Goal: Transaction & Acquisition: Purchase product/service

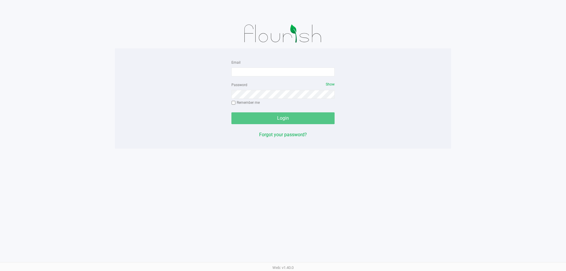
click at [229, 161] on div "Email Password Show Remember me Login Forgot your password? Web: v1.40.0" at bounding box center [283, 135] width 566 height 271
click at [257, 74] on input "Email" at bounding box center [282, 71] width 103 height 9
type input "[EMAIL_ADDRESS][DOMAIN_NAME]"
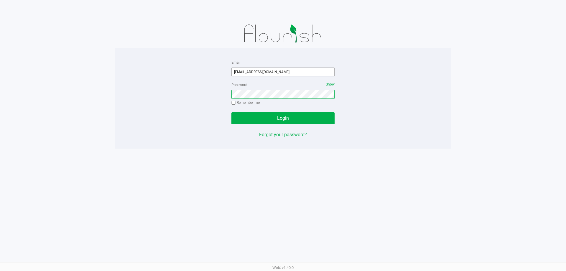
click at [231, 112] on button "Login" at bounding box center [282, 118] width 103 height 12
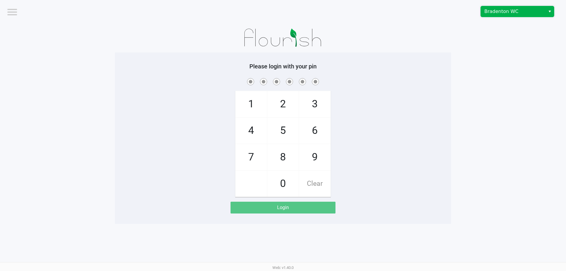
click at [498, 13] on span "Bradenton WC" at bounding box center [512, 11] width 57 height 7
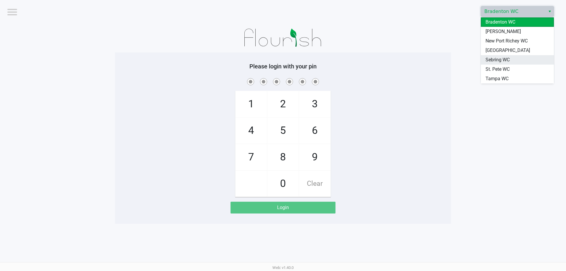
click at [489, 61] on span "Sebring WC" at bounding box center [497, 59] width 24 height 7
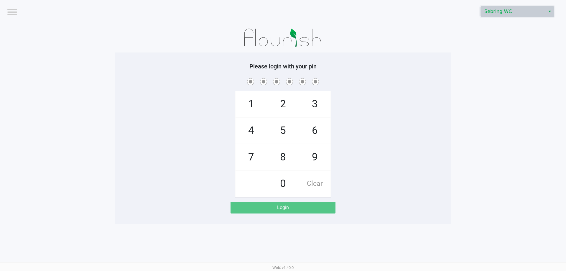
click at [422, 142] on div "1 4 7 2 5 8 0 3 6 9 Clear" at bounding box center [283, 137] width 336 height 120
checkbox input "true"
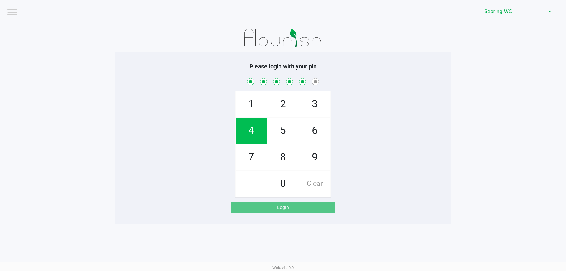
checkbox input "true"
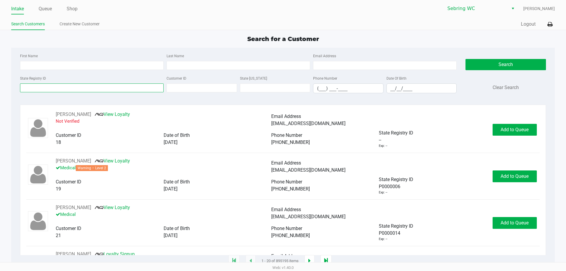
click at [49, 88] on input "State Registry ID" at bounding box center [92, 87] width 144 height 9
click at [44, 8] on link "Queue" at bounding box center [45, 9] width 13 height 8
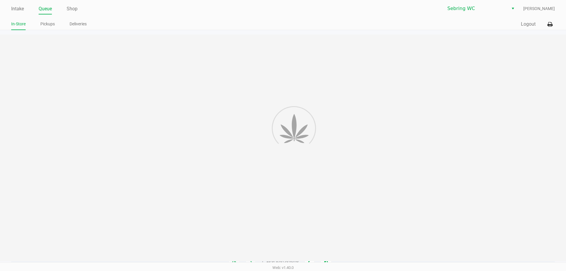
click at [45, 17] on div "Intake Queue Shop [PERSON_NAME] [PERSON_NAME] In-Store Pickups Deliveries Quick…" at bounding box center [283, 15] width 566 height 30
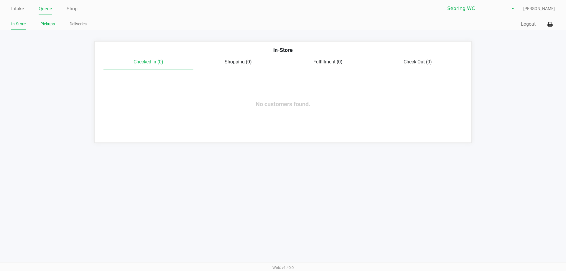
click at [45, 23] on link "Pickups" at bounding box center [47, 23] width 14 height 7
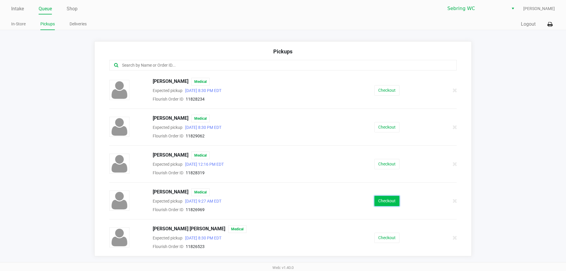
click at [379, 199] on button "Checkout" at bounding box center [386, 201] width 25 height 10
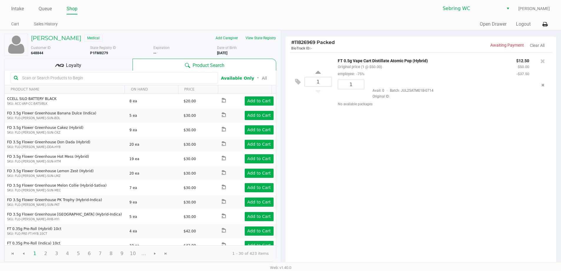
click at [107, 63] on div "Loyalty" at bounding box center [68, 65] width 128 height 12
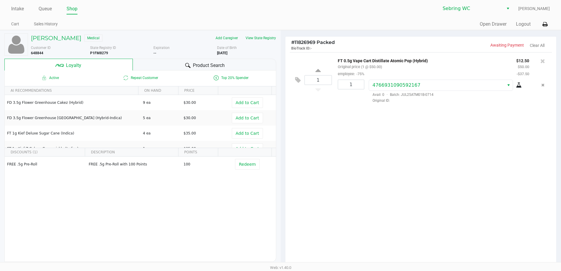
click at [169, 65] on div "Product Search" at bounding box center [205, 65] width 144 height 12
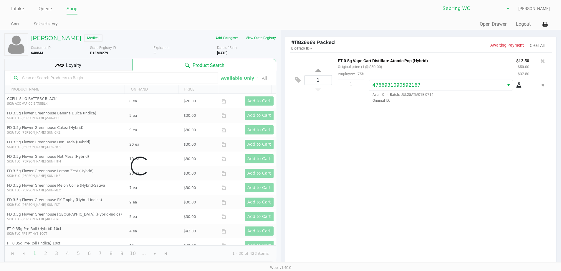
click at [404, 228] on div "1 FT 0.5g Vape Cart Distillate Atomic Pop (Hybrid) Original price (1 @ $50.00) …" at bounding box center [421, 159] width 271 height 214
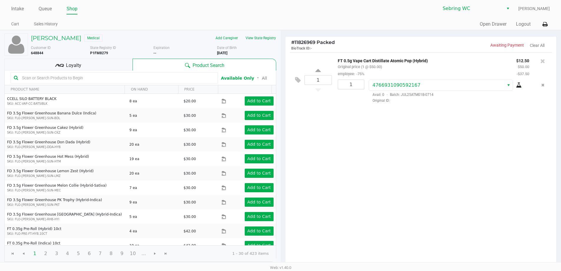
click at [366, 212] on div "1 FT 0.5g Vape Cart Distillate Atomic Pop (Hybrid) Original price (1 @ $50.00) …" at bounding box center [421, 159] width 271 height 214
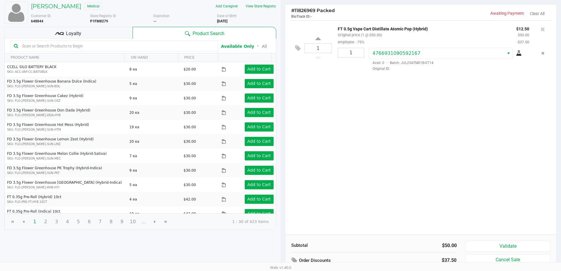
scroll to position [67, 0]
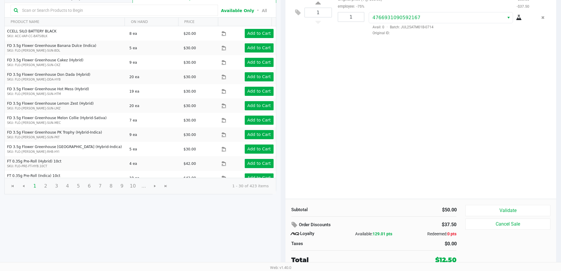
click at [409, 182] on div "1 FT 0.5g Vape Cart Distillate Atomic Pop (Hybrid) Original price (1 @ $50.00) …" at bounding box center [421, 92] width 271 height 214
click at [510, 209] on button "Validate" at bounding box center [508, 210] width 85 height 11
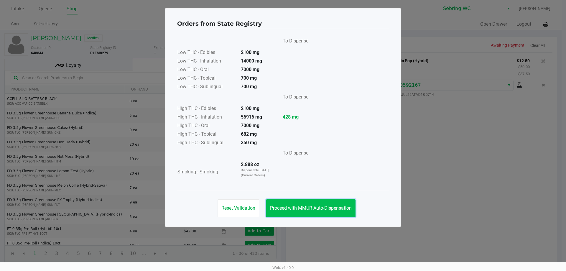
click at [306, 210] on span "Proceed with MMUR Auto-Dispensation" at bounding box center [311, 208] width 82 height 6
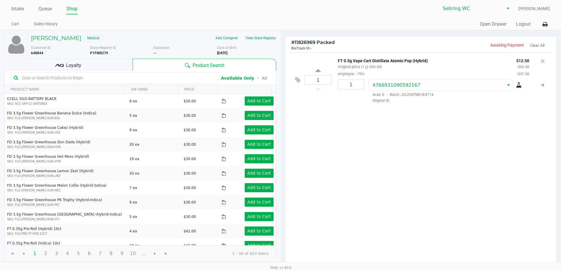
scroll to position [67, 0]
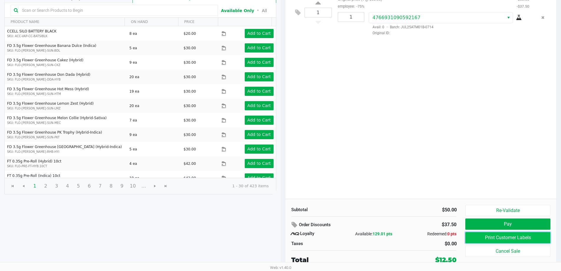
click at [477, 240] on button "Print Customer Labels" at bounding box center [508, 237] width 85 height 11
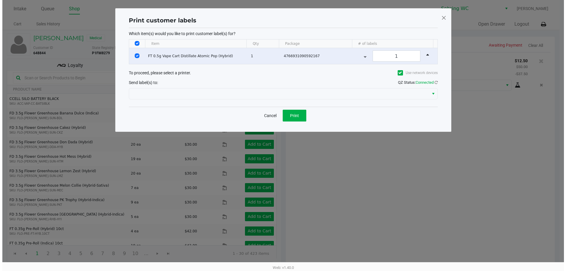
scroll to position [0, 0]
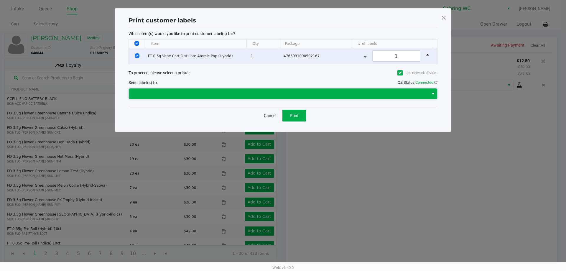
click at [298, 94] on span at bounding box center [278, 93] width 293 height 7
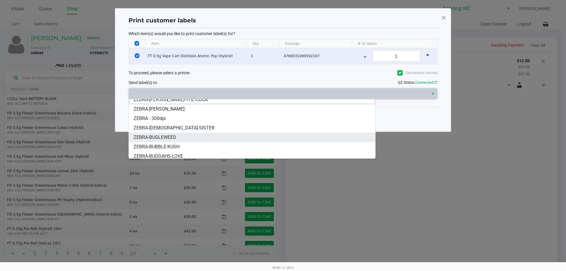
scroll to position [7, 0]
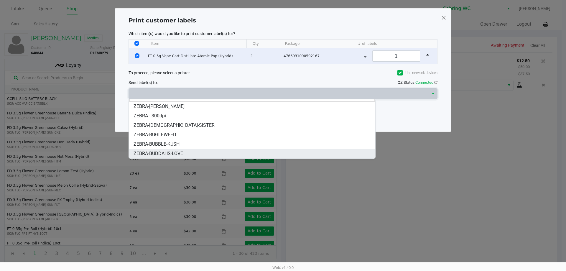
click at [169, 153] on span "ZEBRA-BUDDAHS-LOVE" at bounding box center [159, 153] width 50 height 7
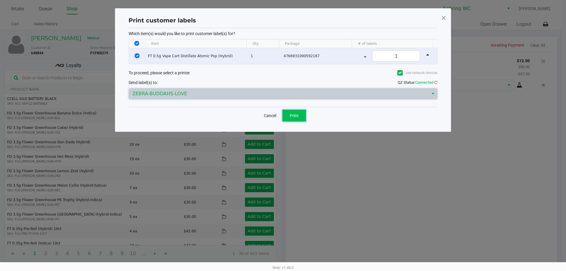
click at [292, 118] on span "Print" at bounding box center [294, 115] width 9 height 5
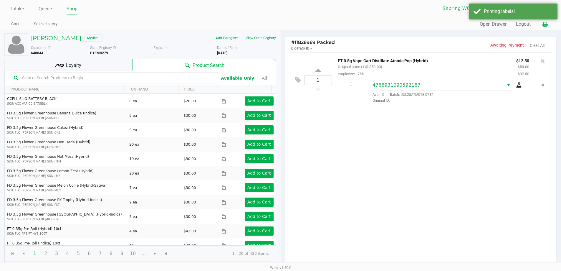
click at [546, 28] on button at bounding box center [545, 24] width 10 height 11
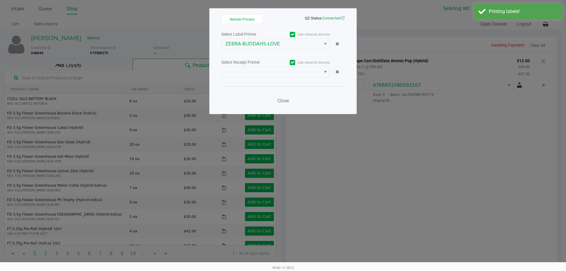
click at [271, 78] on div "Select Label Printer Use network devices ZEBRA-BUDDAHS-LOVE Select Receipt Prin…" at bounding box center [282, 69] width 123 height 78
click at [269, 69] on span at bounding box center [271, 71] width 92 height 7
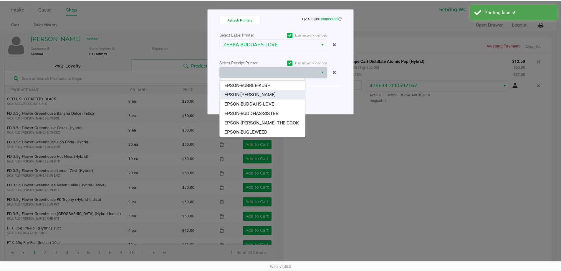
scroll to position [0, 0]
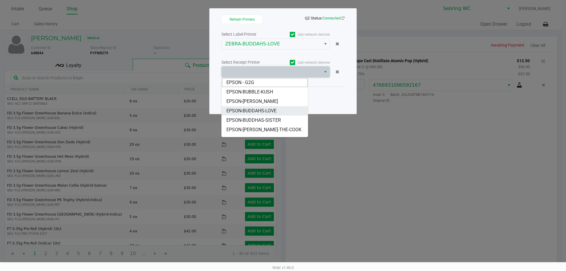
click at [252, 107] on li "EPSON-BUDDAHS-LOVE" at bounding box center [265, 110] width 86 height 9
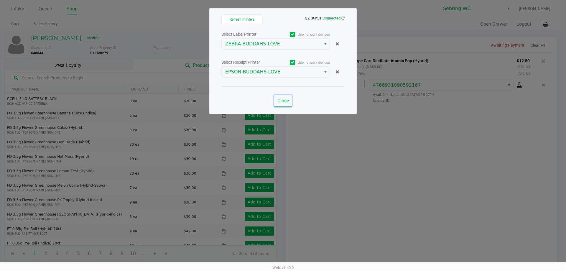
click at [284, 101] on span "Close" at bounding box center [282, 101] width 11 height 6
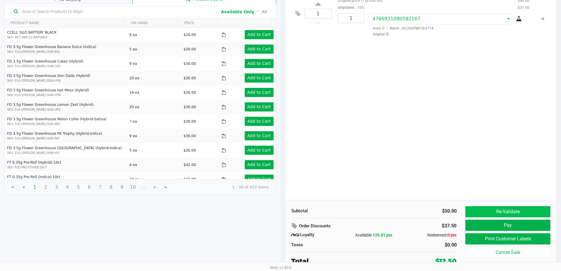
scroll to position [67, 0]
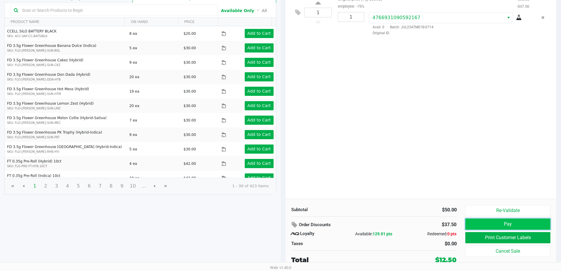
click at [525, 225] on button "Pay" at bounding box center [508, 223] width 85 height 11
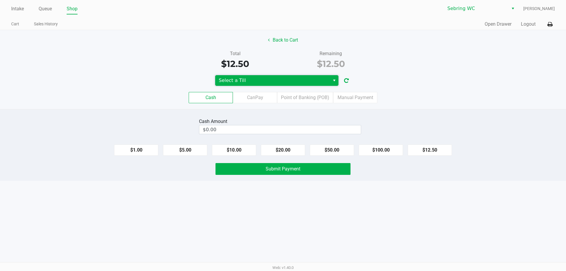
click at [261, 83] on span "Select a Till" at bounding box center [273, 80] width 108 height 7
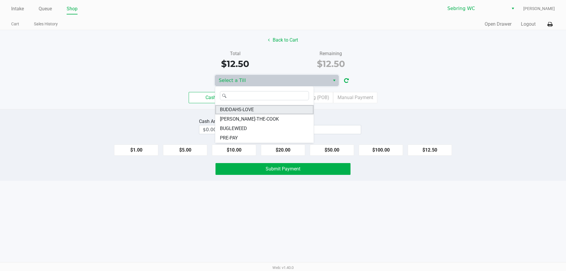
click at [241, 111] on span "BUDDAHS-LOVE" at bounding box center [237, 109] width 34 height 7
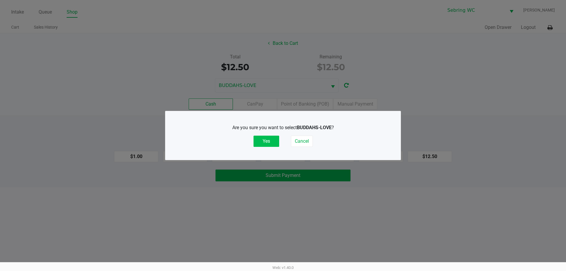
click at [271, 142] on button "Yes" at bounding box center [266, 141] width 26 height 11
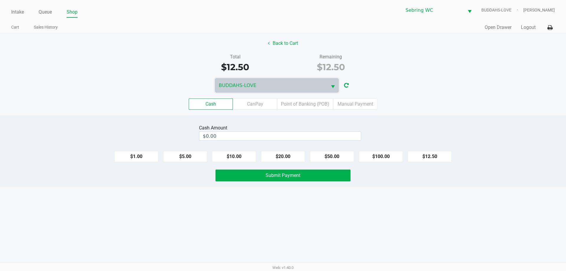
click at [273, 125] on div "Cash Amount" at bounding box center [280, 127] width 162 height 7
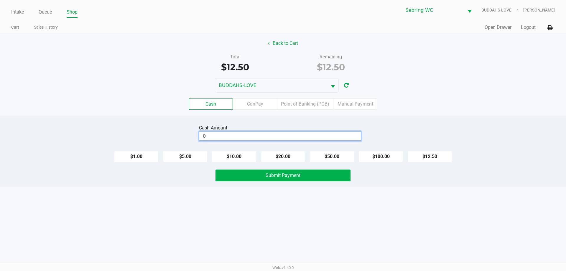
click at [261, 133] on input "0" at bounding box center [279, 136] width 161 height 9
click at [306, 107] on label "Point of Banking (POB)" at bounding box center [305, 103] width 56 height 11
click at [0, 0] on 7 "Point of Banking (POB)" at bounding box center [0, 0] width 0 height 0
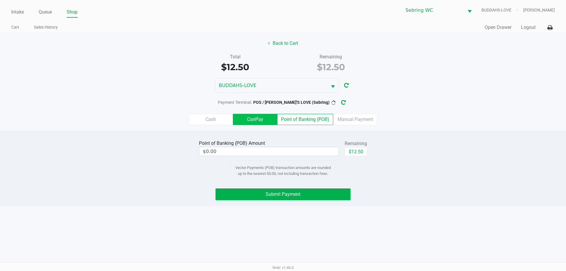
click at [257, 120] on label "CanPay" at bounding box center [255, 119] width 44 height 11
click at [0, 0] on 2 "CanPay" at bounding box center [0, 0] width 0 height 0
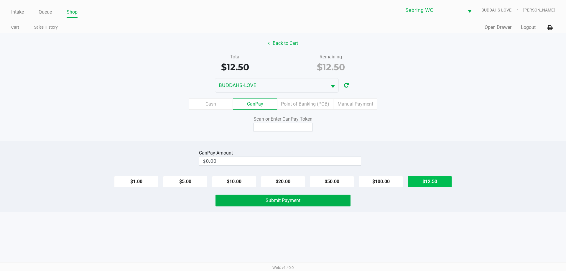
click at [421, 184] on button "$12.50" at bounding box center [430, 181] width 44 height 11
type input "$12.50"
click at [293, 128] on input at bounding box center [282, 127] width 59 height 9
click at [286, 45] on button "Back to Cart" at bounding box center [283, 43] width 38 height 11
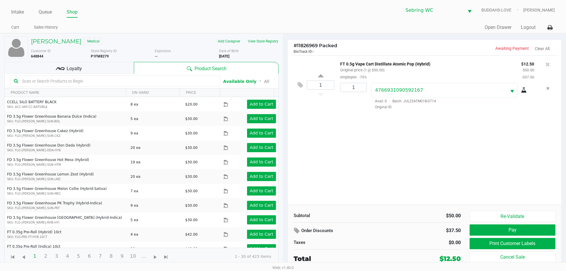
click at [357, 161] on div "1 FT 0.5g Vape Cart Distillate Atomic Pop (Hybrid) Original price (1 @ $50.00) …" at bounding box center [424, 129] width 273 height 149
click at [410, 167] on div "1 FT 0.5g Vape Cart Distillate Atomic Pop (Hybrid) Original price (1 @ $50.00) …" at bounding box center [424, 129] width 273 height 149
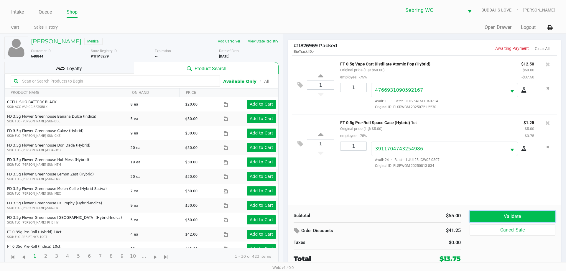
click at [489, 216] on button "Validate" at bounding box center [512, 216] width 86 height 11
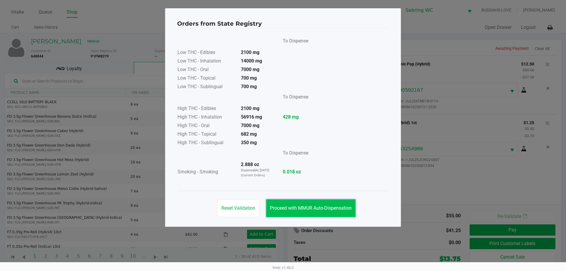
click at [307, 207] on span "Proceed with MMUR Auto-Dispensation" at bounding box center [311, 208] width 82 height 6
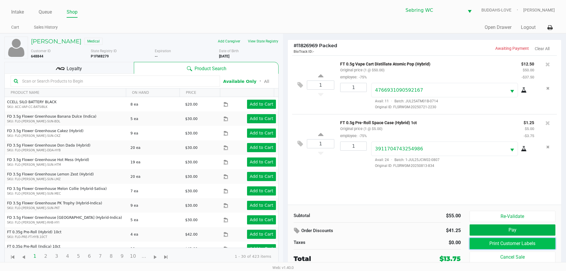
click at [488, 243] on button "Print Customer Labels" at bounding box center [512, 243] width 86 height 11
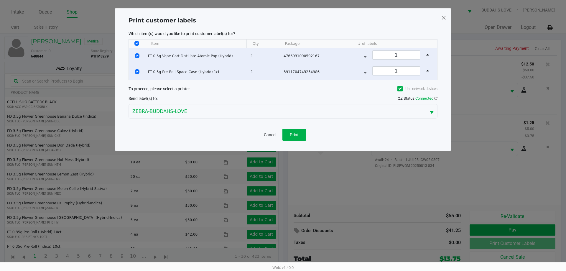
click at [138, 42] on input "Select All Rows" at bounding box center [136, 43] width 5 height 5
checkbox input "false"
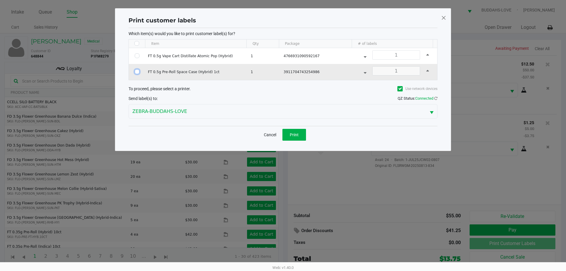
click at [137, 72] on input "Select Row" at bounding box center [137, 71] width 5 height 5
checkbox input "true"
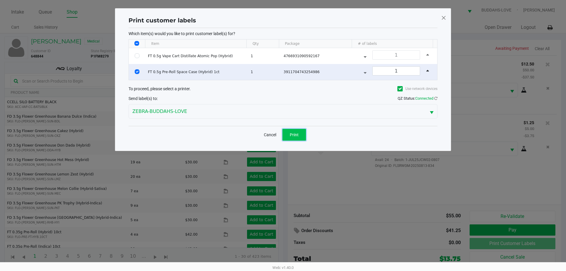
click at [298, 134] on span "Print" at bounding box center [294, 134] width 9 height 5
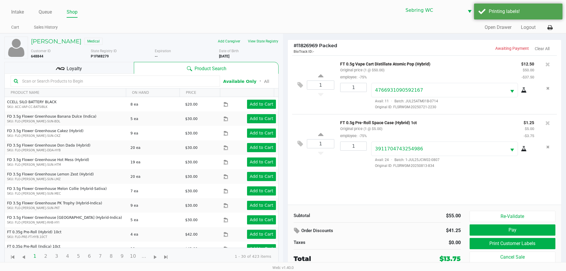
click at [383, 231] on div "Order Discounts" at bounding box center [348, 230] width 108 height 11
click at [431, 237] on div "Order Discounts $41.25 Taxes $0.00" at bounding box center [377, 235] width 176 height 21
click at [122, 65] on div "Loyalty" at bounding box center [68, 68] width 129 height 12
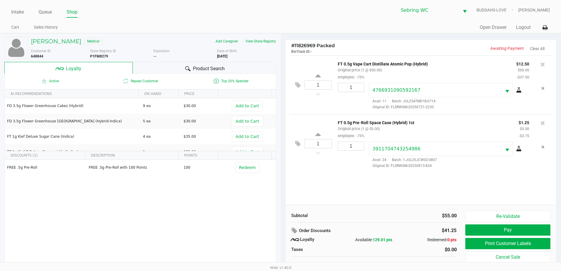
click at [177, 71] on div "Product Search" at bounding box center [205, 68] width 144 height 12
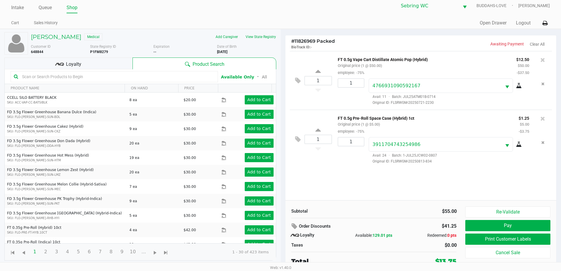
scroll to position [6, 0]
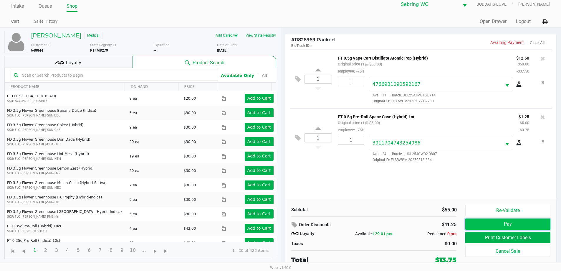
click at [478, 224] on button "Pay" at bounding box center [508, 223] width 85 height 11
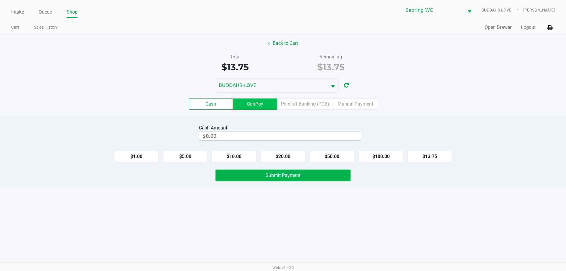
click at [242, 105] on label "CanPay" at bounding box center [255, 103] width 44 height 11
click at [0, 0] on 2 "CanPay" at bounding box center [0, 0] width 0 height 0
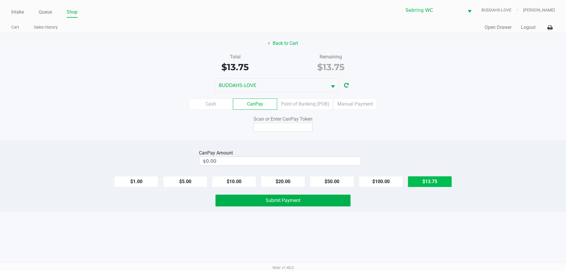
click at [421, 179] on button "$13.75" at bounding box center [430, 181] width 44 height 11
type input "$13.75"
click at [299, 125] on input at bounding box center [282, 127] width 59 height 9
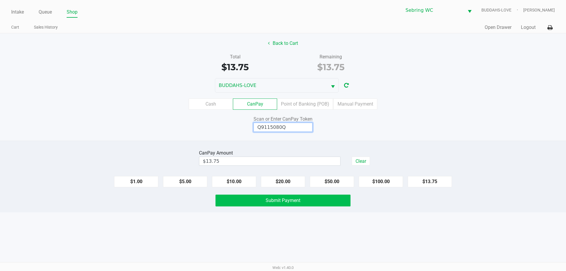
type input "Q9115080Q"
click at [293, 197] on button "Submit Payment" at bounding box center [282, 201] width 135 height 12
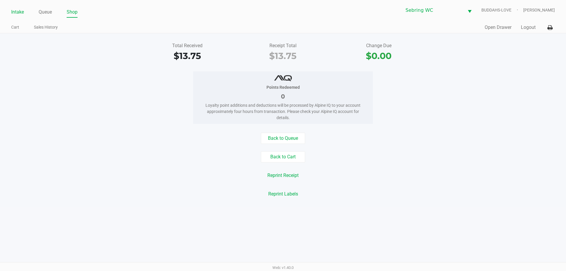
click at [17, 10] on link "Intake" at bounding box center [17, 12] width 13 height 8
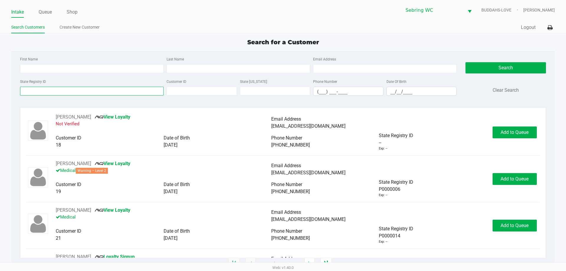
click at [42, 88] on input "State Registry ID" at bounding box center [92, 91] width 144 height 9
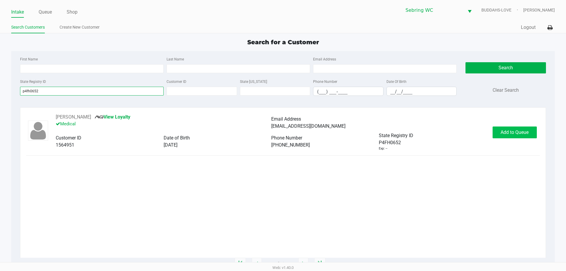
type input "p4fh0652"
click at [506, 131] on span "Add to Queue" at bounding box center [514, 132] width 28 height 6
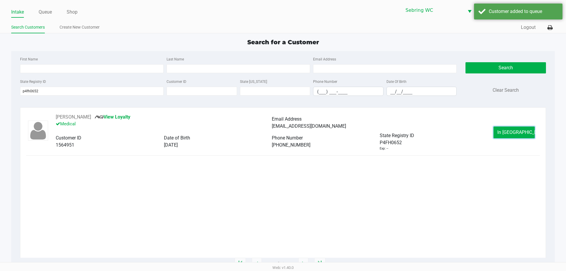
click at [510, 133] on span "In [GEOGRAPHIC_DATA]" at bounding box center [522, 132] width 50 height 6
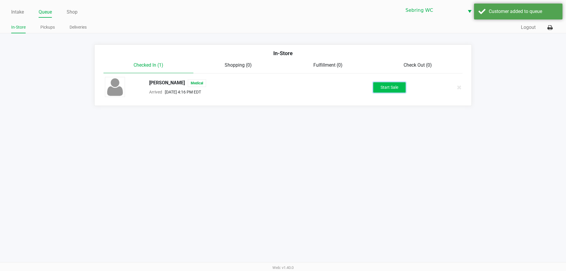
click at [395, 91] on button "Start Sale" at bounding box center [389, 87] width 32 height 10
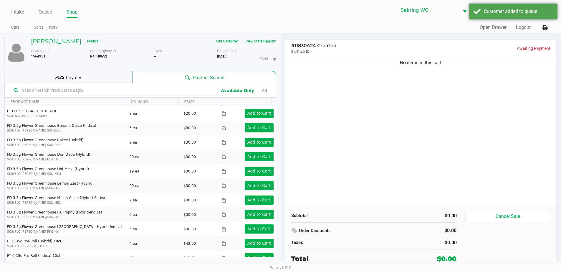
drag, startPoint x: 93, startPoint y: 75, endPoint x: 110, endPoint y: 75, distance: 17.1
click at [94, 75] on div "Loyalty" at bounding box center [68, 77] width 128 height 12
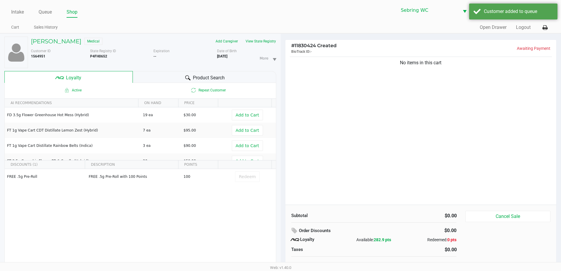
click at [155, 81] on div "Product Search" at bounding box center [205, 77] width 144 height 12
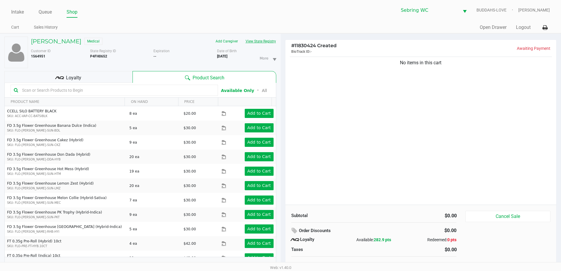
click at [256, 41] on button "View State Registry" at bounding box center [259, 41] width 34 height 9
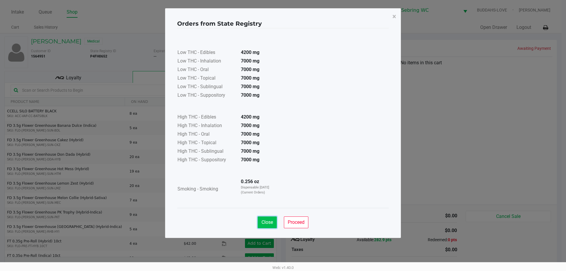
click at [260, 223] on button "Close" at bounding box center [267, 222] width 19 height 12
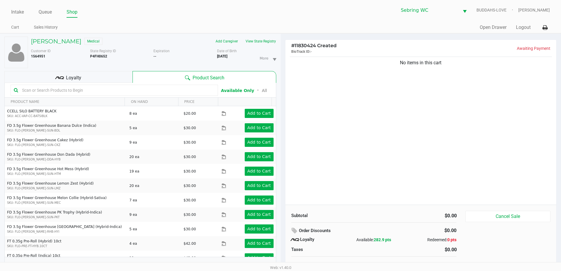
click at [339, 213] on div "Subtotal" at bounding box center [330, 215] width 78 height 7
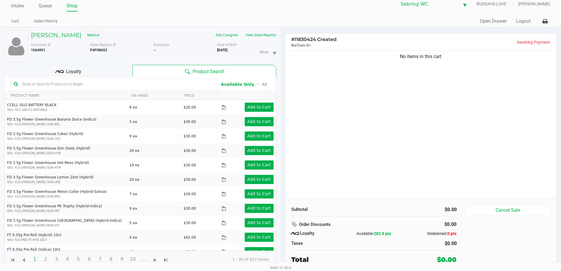
click at [360, 165] on div "No items in this cart" at bounding box center [421, 123] width 271 height 149
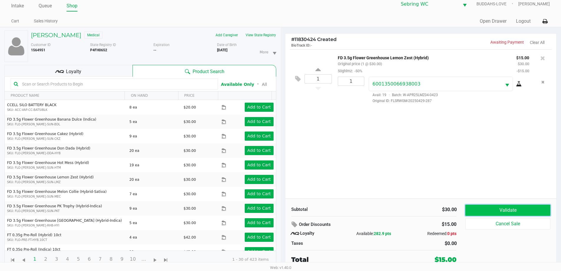
click at [468, 215] on button "Validate" at bounding box center [508, 210] width 85 height 11
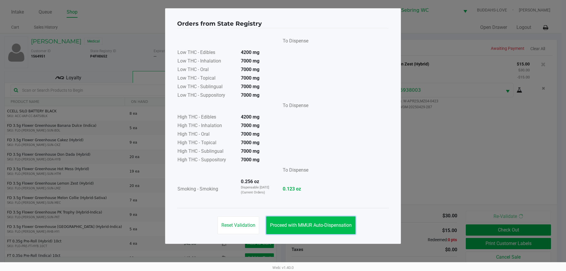
click at [296, 227] on span "Proceed with MMUR Auto-Dispensation" at bounding box center [311, 225] width 82 height 6
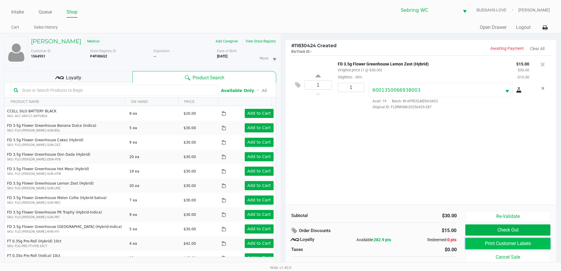
click at [474, 245] on button "Print Customer Labels" at bounding box center [508, 243] width 85 height 11
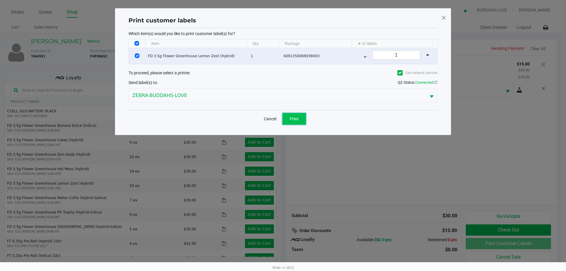
click at [299, 122] on button "Print" at bounding box center [294, 119] width 24 height 12
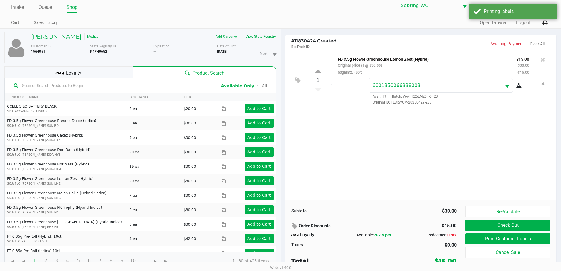
scroll to position [6, 0]
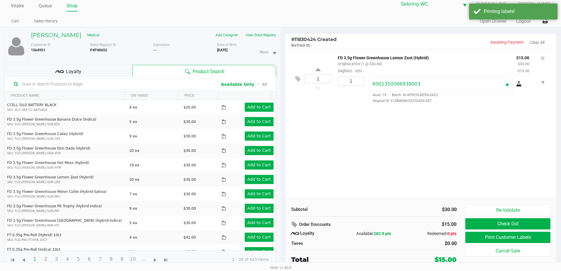
click at [362, 194] on div "1 FD 3.5g Flower Greenhouse Lemon Zest (Hybrid) Original price (1 @ $30.00) 50g…" at bounding box center [421, 123] width 271 height 149
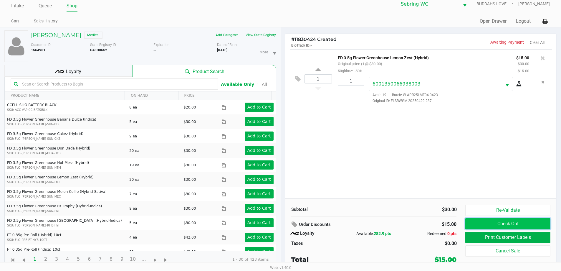
click at [476, 225] on button "Check Out" at bounding box center [508, 223] width 85 height 11
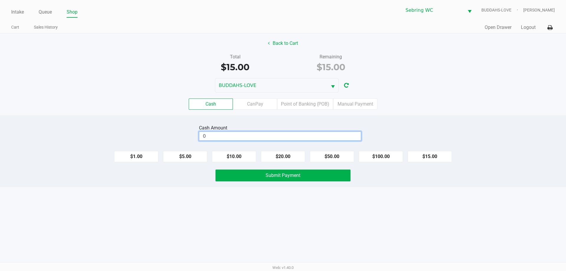
click at [214, 136] on input "0" at bounding box center [279, 136] width 161 height 9
type input "$20.00"
click at [191, 204] on div "Intake Queue Shop [PERSON_NAME] BUDDAHS-LOVE [PERSON_NAME] Cart Sales History Q…" at bounding box center [283, 135] width 566 height 271
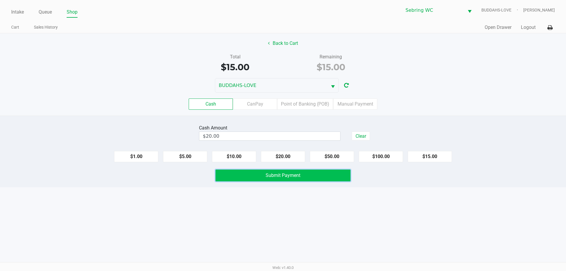
click at [238, 177] on button "Submit Payment" at bounding box center [282, 175] width 135 height 12
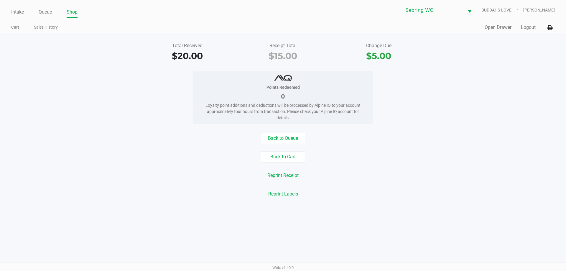
drag, startPoint x: 9, startPoint y: 9, endPoint x: 16, endPoint y: 15, distance: 9.4
click at [10, 10] on div "Intake Queue Shop [PERSON_NAME] BUDDAHS-LOVE [PERSON_NAME] Cart Sales History Q…" at bounding box center [283, 16] width 566 height 33
click at [16, 15] on link "Intake" at bounding box center [17, 12] width 13 height 8
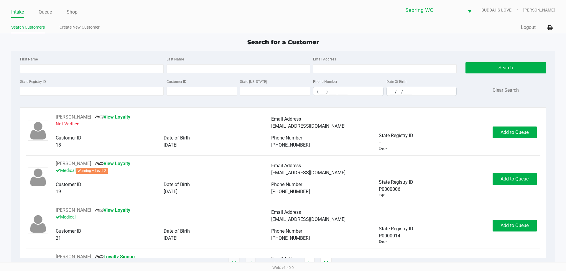
click at [191, 55] on div "First Name Last Name Email Address State Registry ID Customer ID State [US_STAT…" at bounding box center [283, 78] width 534 height 54
click at [110, 87] on input "State Registry ID" at bounding box center [92, 91] width 144 height 9
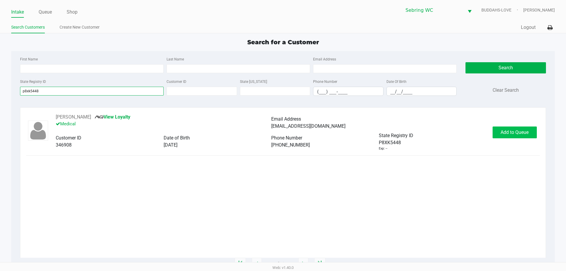
type input "p8xk5448"
click at [501, 131] on span "Add to Queue" at bounding box center [514, 132] width 28 height 6
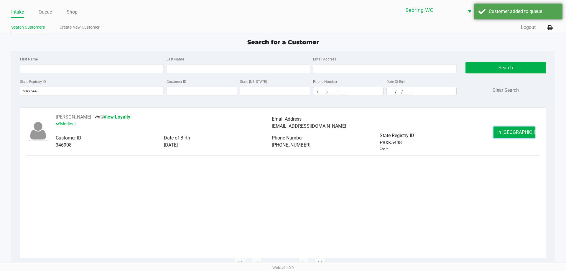
click at [509, 134] on span "In [GEOGRAPHIC_DATA]" at bounding box center [522, 132] width 50 height 6
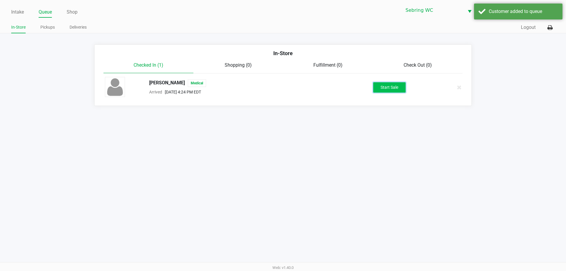
click at [397, 90] on button "Start Sale" at bounding box center [389, 87] width 32 height 10
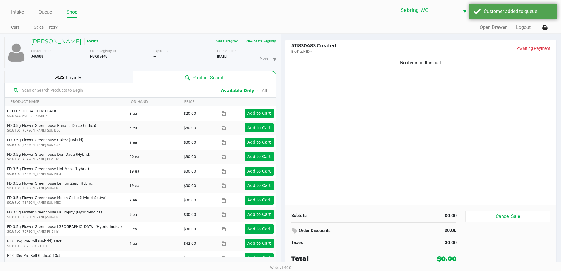
click at [86, 73] on div "Loyalty" at bounding box center [68, 77] width 128 height 12
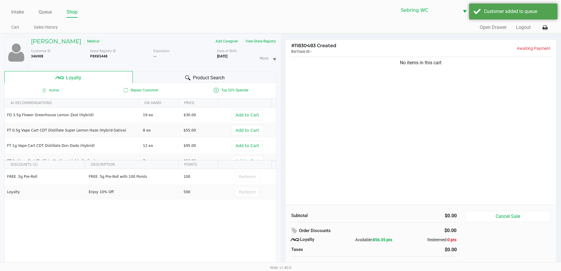
click at [155, 72] on div "Product Search" at bounding box center [205, 77] width 144 height 12
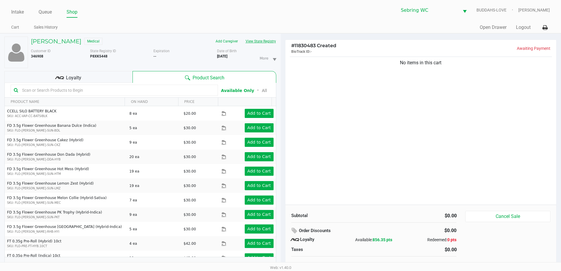
click at [257, 41] on button "View State Registry" at bounding box center [259, 41] width 34 height 9
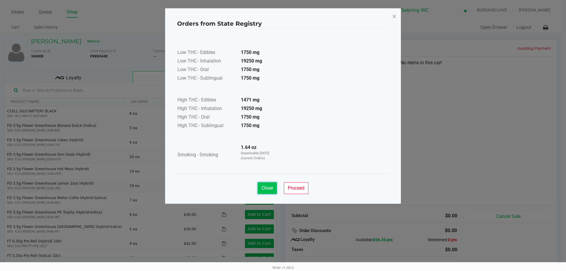
click at [267, 187] on span "Close" at bounding box center [266, 188] width 11 height 6
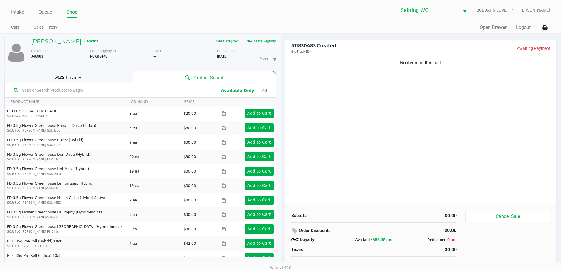
click at [327, 192] on div "No items in this cart" at bounding box center [421, 129] width 271 height 149
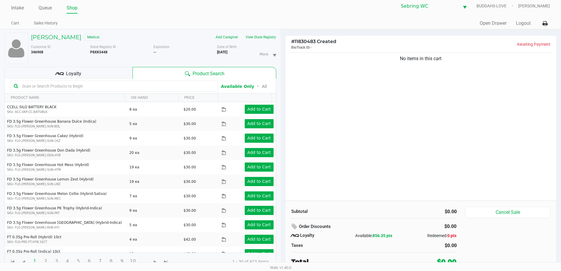
scroll to position [6, 0]
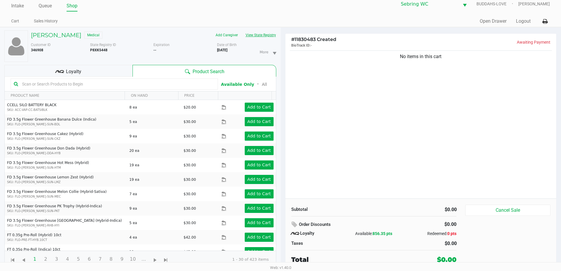
click at [264, 34] on button "View State Registry" at bounding box center [259, 34] width 34 height 9
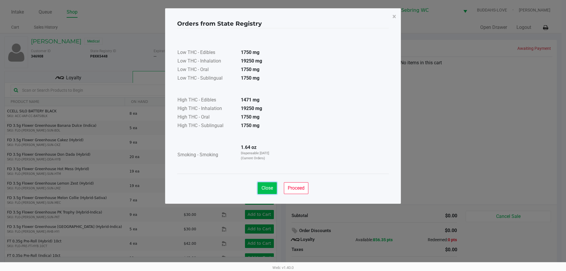
click at [263, 189] on span "Close" at bounding box center [266, 188] width 11 height 6
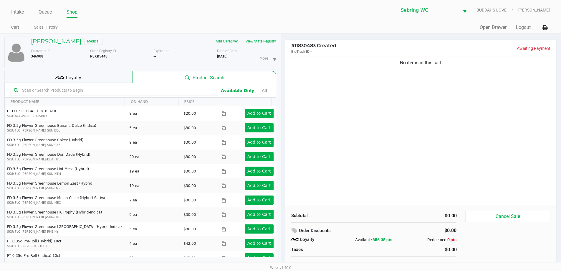
click at [327, 203] on div "No items in this cart" at bounding box center [421, 129] width 271 height 149
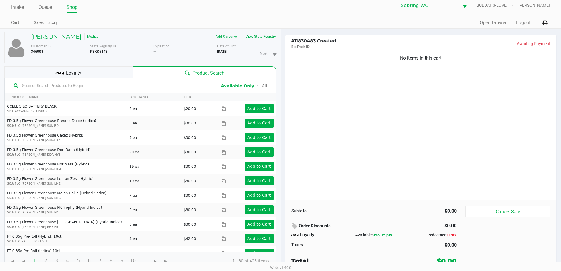
scroll to position [6, 0]
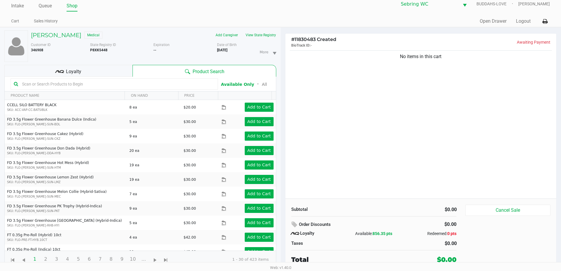
click at [114, 73] on div "Loyalty" at bounding box center [68, 71] width 128 height 12
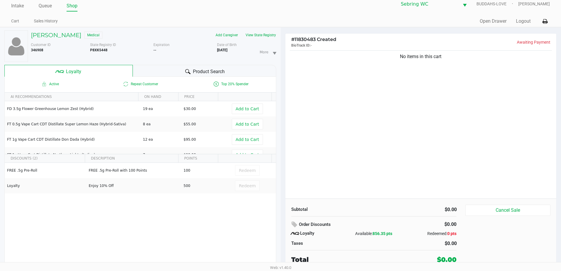
click at [163, 72] on div "Product Search" at bounding box center [205, 71] width 144 height 12
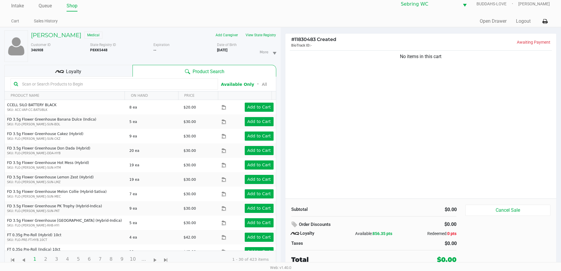
click at [419, 177] on div "No items in this cart" at bounding box center [421, 123] width 271 height 149
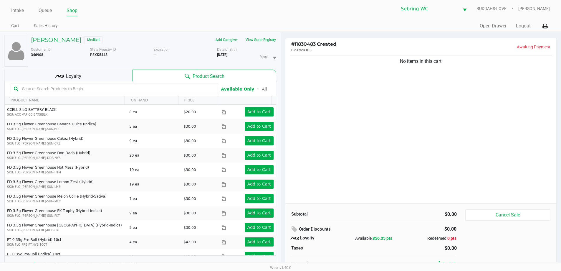
scroll to position [0, 0]
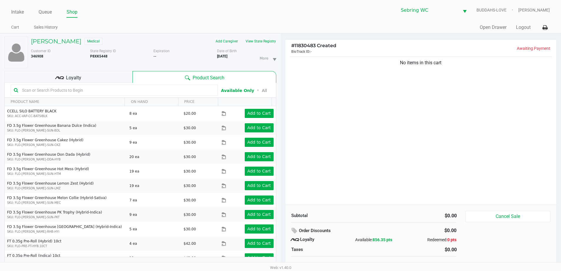
click at [411, 182] on div "No items in this cart" at bounding box center [421, 129] width 271 height 149
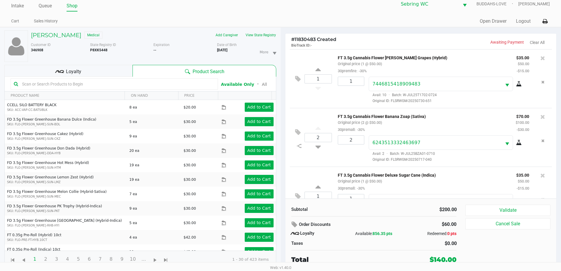
scroll to position [28, 0]
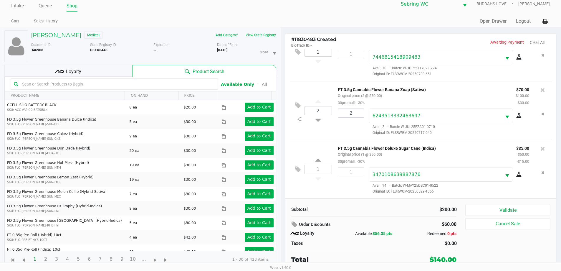
click at [397, 218] on div "Subtotal $200.00 Order Discounts $60.00 Loyalty Available: 856.35 pts Redeemed:…" at bounding box center [374, 235] width 174 height 60
click at [392, 214] on div "Subtotal $200.00 Order Discounts $60.00 Loyalty Available: 856.35 pts Redeemed:…" at bounding box center [374, 235] width 174 height 60
click at [116, 71] on div "Loyalty" at bounding box center [68, 71] width 128 height 12
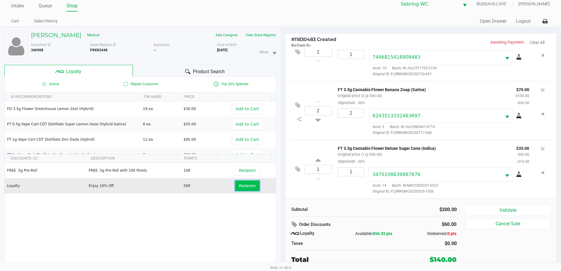
click at [244, 188] on span "Redeem" at bounding box center [247, 185] width 17 height 5
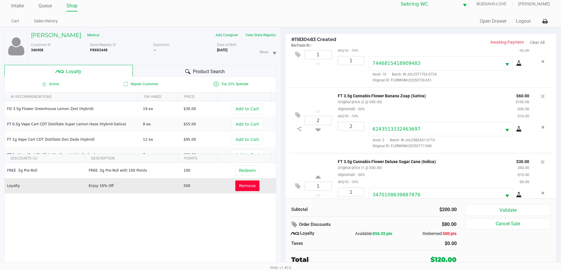
scroll to position [49, 0]
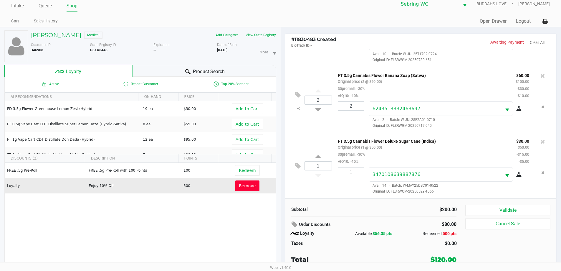
click at [244, 188] on span "Remove" at bounding box center [247, 185] width 17 height 5
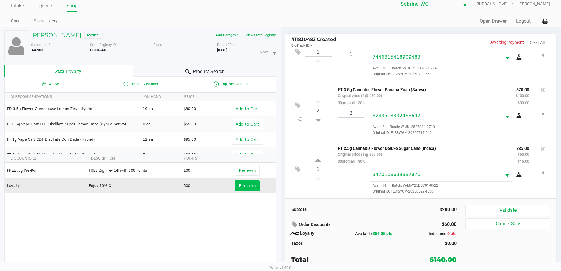
click at [367, 223] on div "Order Discounts" at bounding box center [345, 224] width 108 height 11
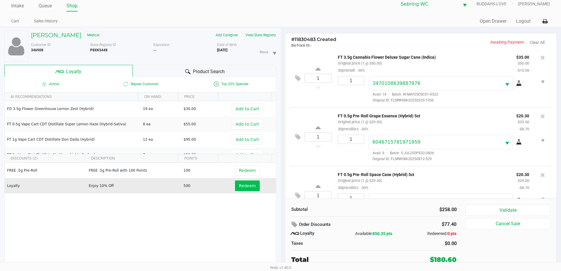
scroll to position [146, 0]
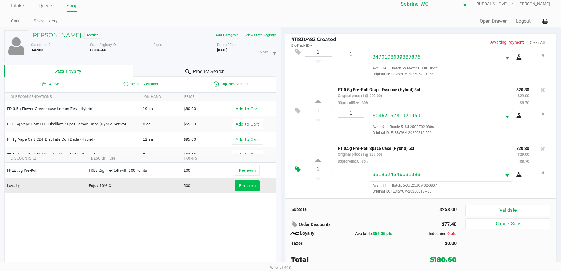
click at [296, 170] on icon at bounding box center [298, 169] width 6 height 7
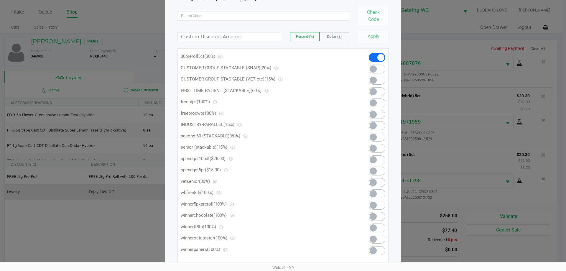
scroll to position [58, 0]
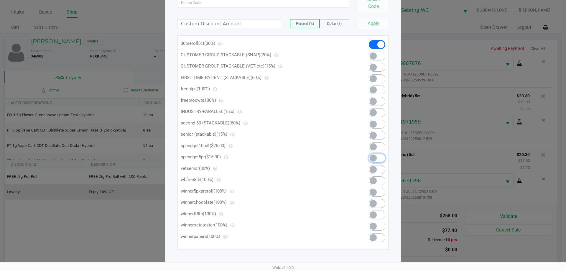
click at [372, 156] on span at bounding box center [373, 157] width 7 height 7
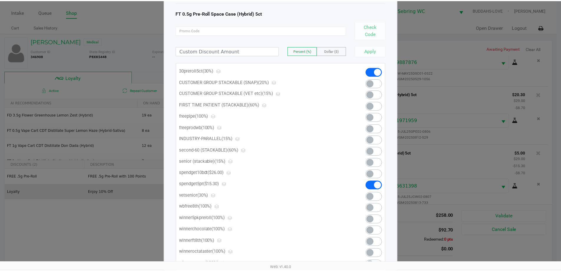
scroll to position [0, 0]
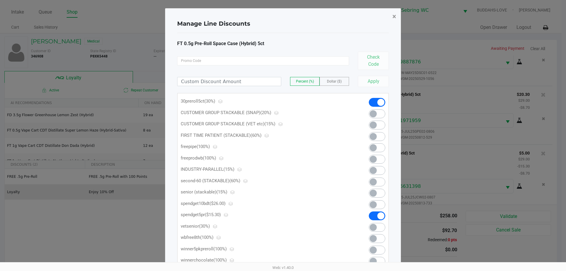
click at [395, 18] on span "×" at bounding box center [394, 16] width 4 height 8
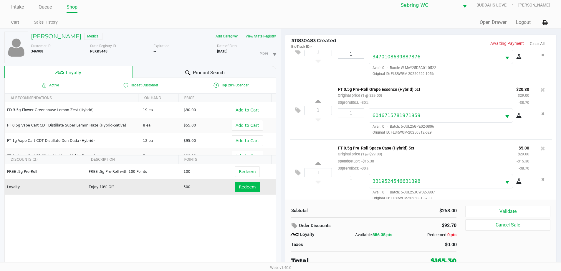
scroll to position [6, 0]
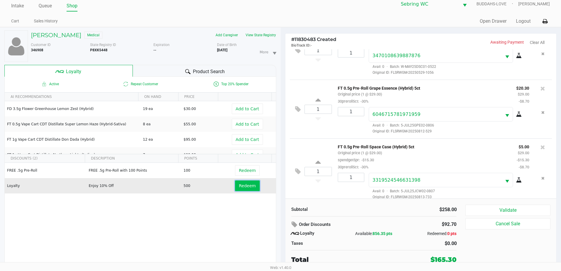
click at [239, 188] on span "Redeem" at bounding box center [247, 185] width 17 height 5
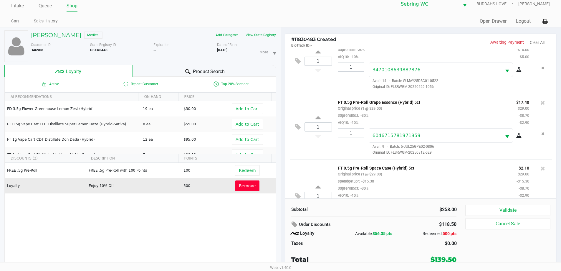
scroll to position [188, 0]
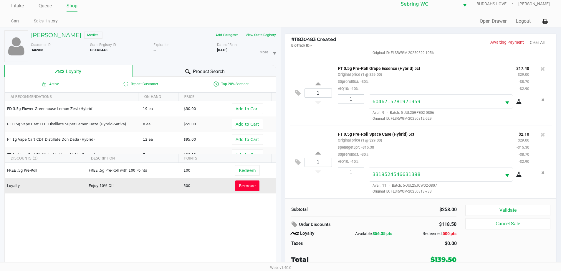
click at [340, 200] on div "Subtotal $258.00 Order Discounts $118.50 Loyalty Available: 856.35 pts Redeemed…" at bounding box center [421, 234] width 271 height 72
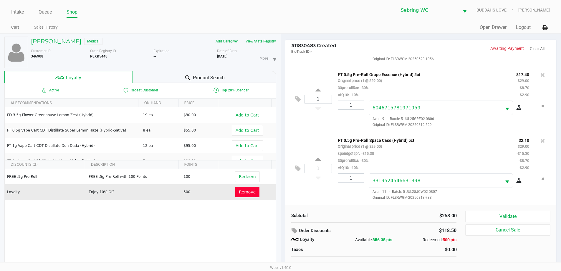
scroll to position [6, 0]
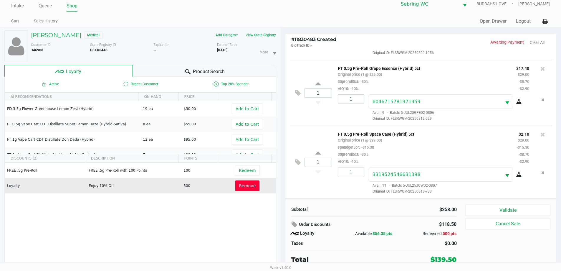
click at [385, 232] on span "856.35 pts" at bounding box center [383, 233] width 20 height 5
click at [510, 211] on button "Validate" at bounding box center [508, 210] width 85 height 11
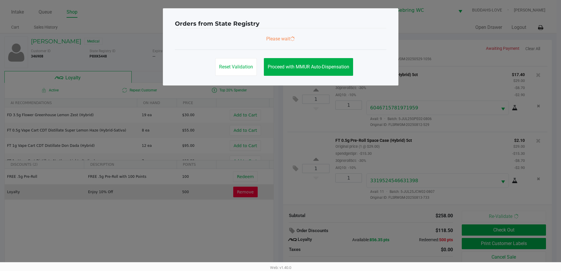
scroll to position [0, 0]
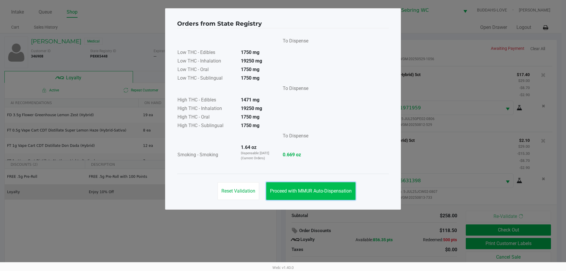
click at [285, 185] on button "Proceed with MMUR Auto-Dispensation" at bounding box center [310, 191] width 89 height 18
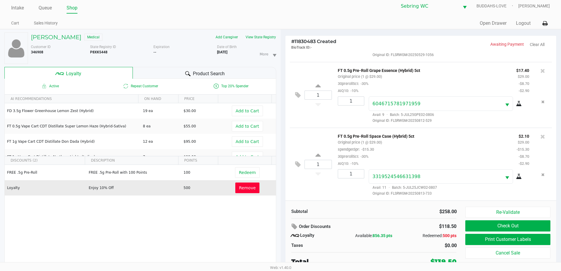
scroll to position [6, 0]
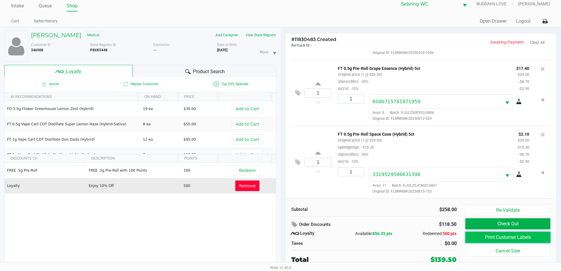
click at [477, 235] on button "Print Customer Labels" at bounding box center [508, 237] width 85 height 11
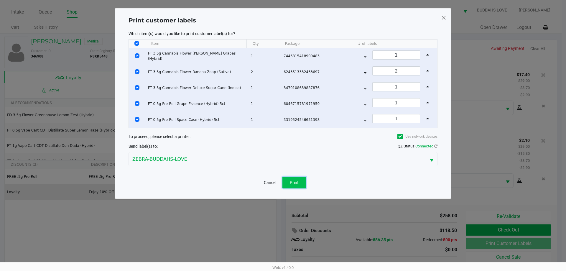
click at [293, 179] on button "Print" at bounding box center [294, 183] width 24 height 12
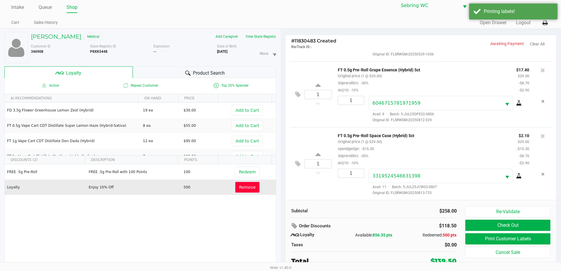
scroll to position [6, 0]
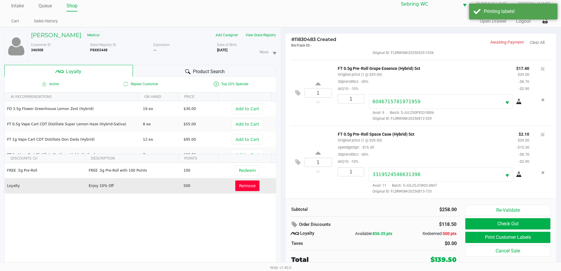
click at [373, 244] on div "Taxes" at bounding box center [330, 243] width 87 height 7
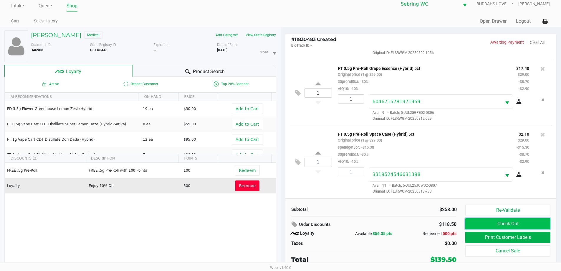
click at [468, 224] on button "Check Out" at bounding box center [508, 223] width 85 height 11
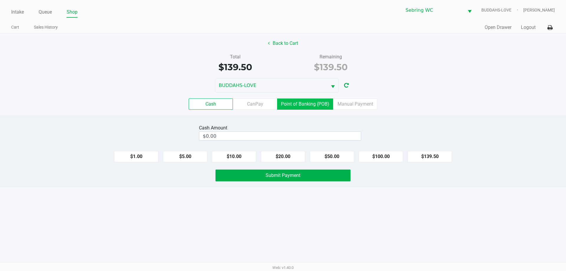
click at [303, 106] on label "Point of Banking (POB)" at bounding box center [305, 103] width 56 height 11
click at [0, 0] on 7 "Point of Banking (POB)" at bounding box center [0, 0] width 0 height 0
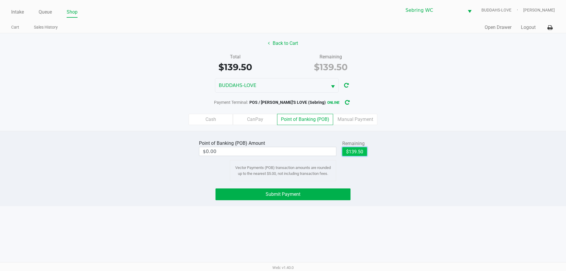
click at [350, 150] on button "$139.50" at bounding box center [354, 151] width 25 height 9
type input "$139.50"
click at [196, 192] on div "Submit Payment" at bounding box center [283, 194] width 575 height 12
click at [228, 192] on button "Submit Payment" at bounding box center [282, 194] width 135 height 12
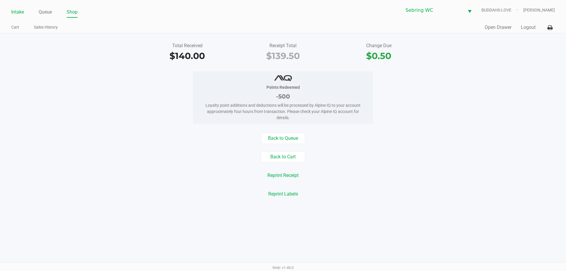
click at [19, 14] on link "Intake" at bounding box center [17, 12] width 13 height 8
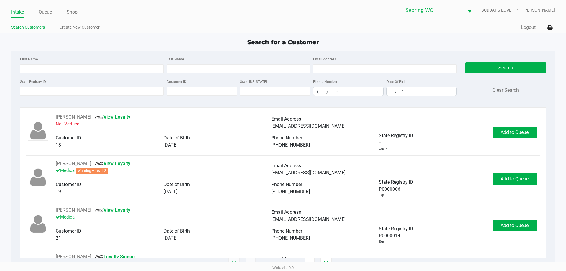
click at [272, 103] on div "First Name Last Name Email Address State Registry ID Customer ID State [US_STAT…" at bounding box center [283, 78] width 534 height 54
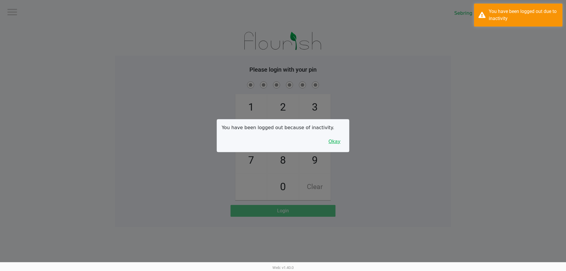
click at [340, 141] on button "Okay" at bounding box center [334, 141] width 20 height 11
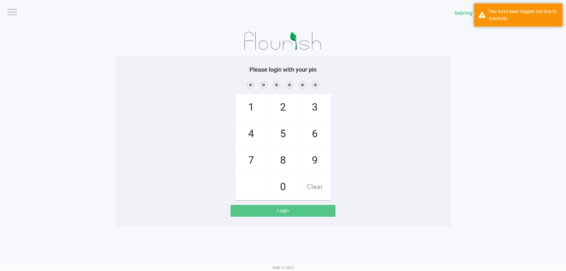
click at [169, 159] on div "1 4 7 2 5 8 0 3 6 9 Clear" at bounding box center [283, 140] width 336 height 120
checkbox input "true"
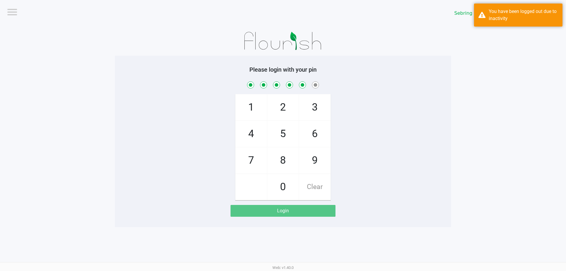
checkbox input "true"
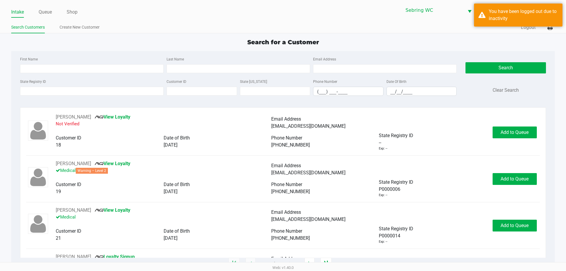
click at [40, 18] on div "Intake Queue Shop [PERSON_NAME] BUDDAHS-LOVE [PERSON_NAME] Search Customers Cre…" at bounding box center [283, 16] width 566 height 33
click at [42, 12] on link "Queue" at bounding box center [45, 12] width 13 height 8
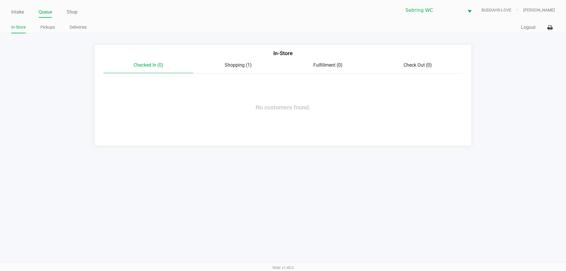
click at [225, 65] on span "Shopping (1)" at bounding box center [238, 65] width 27 height 6
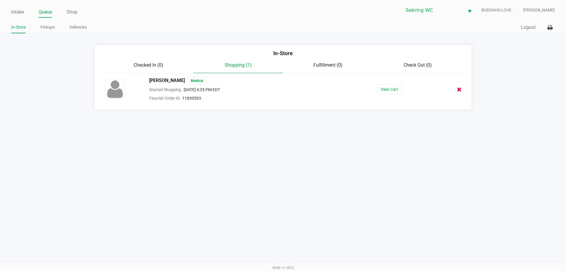
click at [459, 90] on icon at bounding box center [459, 89] width 5 height 4
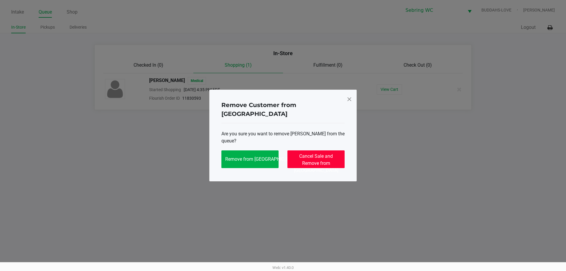
click at [306, 153] on span "Cancel Sale and Remove from [GEOGRAPHIC_DATA]" at bounding box center [316, 163] width 45 height 20
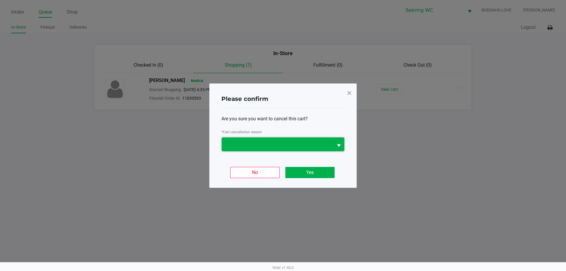
click at [278, 145] on span at bounding box center [277, 144] width 104 height 7
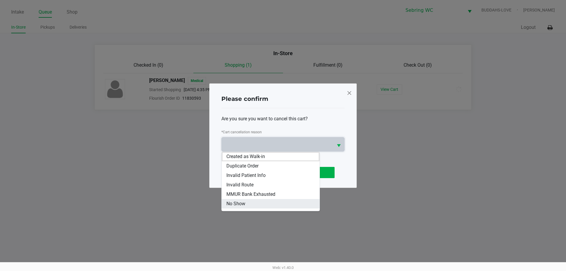
scroll to position [26, 0]
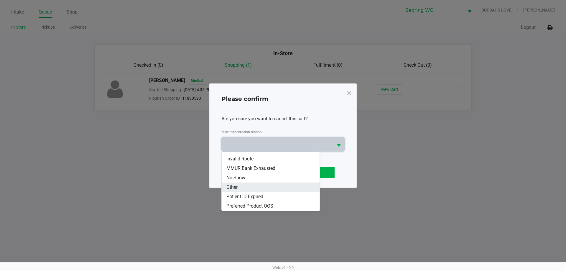
click at [232, 187] on span "Other" at bounding box center [231, 187] width 11 height 7
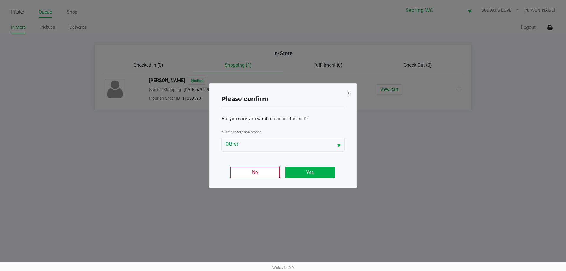
click at [215, 154] on div "Please confirm Are you sure you want to cancel this cart? * Cart cancellation r…" at bounding box center [282, 135] width 147 height 104
click at [304, 169] on button "Yes" at bounding box center [309, 172] width 49 height 11
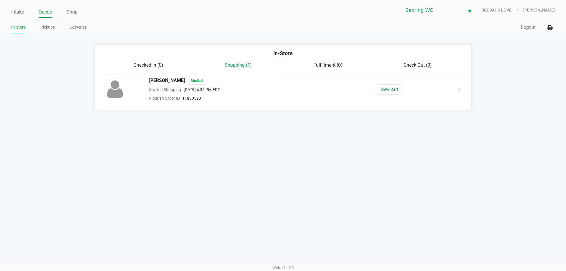
click at [292, 167] on div "Intake Queue Shop [PERSON_NAME] BUDDAHS-LOVE [PERSON_NAME] In-Store Pickups Del…" at bounding box center [283, 135] width 566 height 271
click at [19, 15] on link "Intake" at bounding box center [17, 12] width 13 height 8
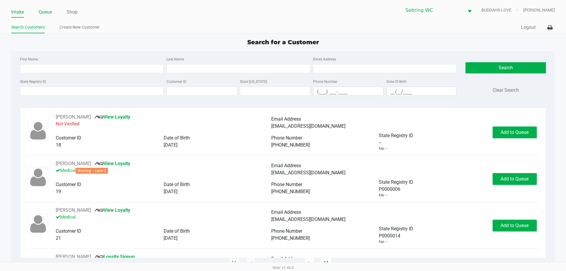
click at [52, 11] on link "Queue" at bounding box center [45, 12] width 13 height 8
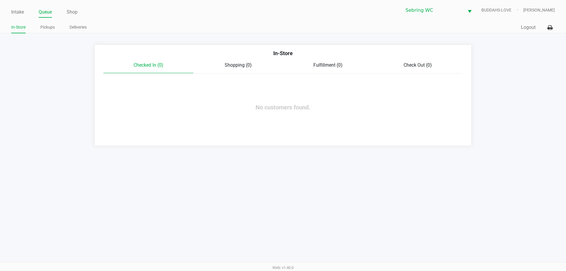
click at [48, 77] on app-queue-list "In-Store Checked In (0) Shopping (0) Fulfillment (0) Check Out (0) No customers…" at bounding box center [283, 95] width 566 height 101
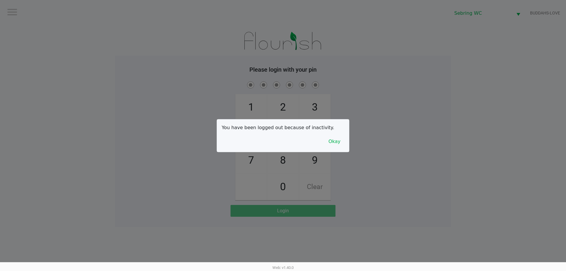
click at [134, 124] on div at bounding box center [283, 135] width 566 height 271
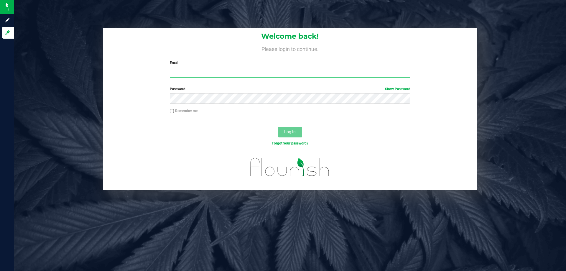
click at [233, 69] on input "Email" at bounding box center [290, 72] width 240 height 11
type input "[EMAIL_ADDRESS][DOMAIN_NAME]"
click at [278, 127] on button "Log In" at bounding box center [290, 132] width 24 height 11
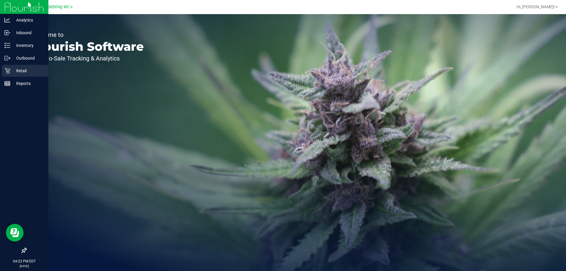
click at [20, 73] on p "Retail" at bounding box center [27, 70] width 35 height 7
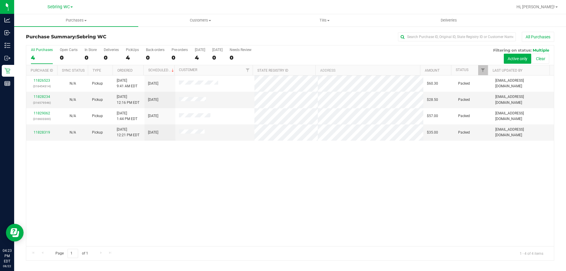
click at [160, 151] on div "11826523 (316454314) N/A Pickup 8/22/2025 9:41 AM EDT 8/22/2025 $60.30 Packed j…" at bounding box center [290, 160] width 528 height 171
click at [319, 20] on span "Tills" at bounding box center [324, 20] width 123 height 5
drag, startPoint x: 179, startPoint y: 180, endPoint x: 71, endPoint y: 5, distance: 205.9
click at [179, 180] on div "11826523 (316454314) N/A Pickup 8/22/2025 9:41 AM EDT 8/22/2025 $60.30 Packed j…" at bounding box center [290, 160] width 528 height 171
click at [227, 196] on div "11826523 (316454314) N/A Pickup 8/22/2025 9:41 AM EDT 8/22/2025 $60.30 Packed j…" at bounding box center [290, 160] width 528 height 171
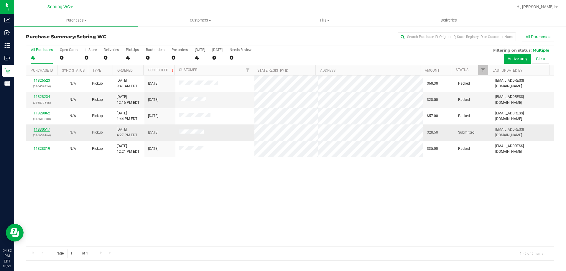
click at [41, 129] on link "11830517" at bounding box center [42, 129] width 17 height 4
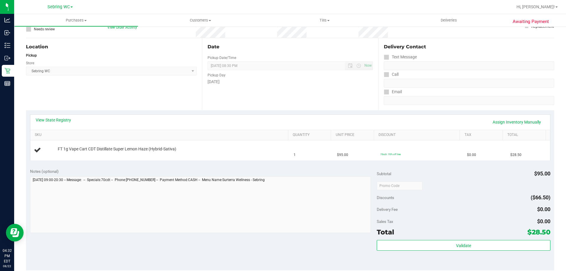
scroll to position [59, 0]
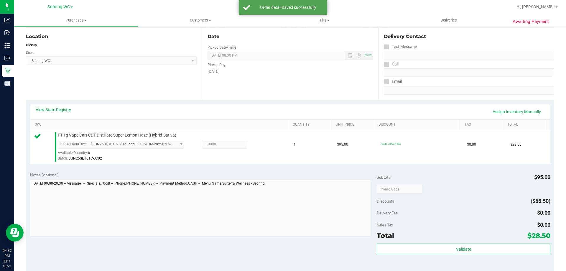
click at [399, 258] on div "Validate" at bounding box center [463, 256] width 173 height 27
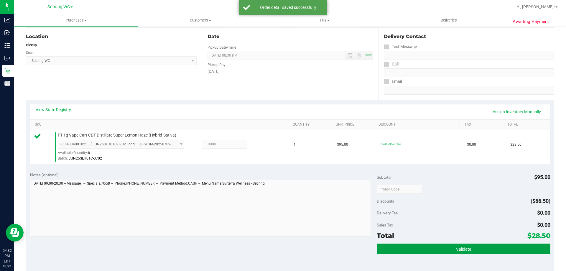
click at [398, 247] on button "Validate" at bounding box center [463, 248] width 173 height 11
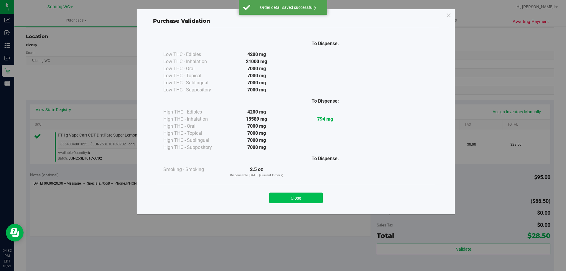
click at [287, 197] on button "Close" at bounding box center [296, 197] width 54 height 11
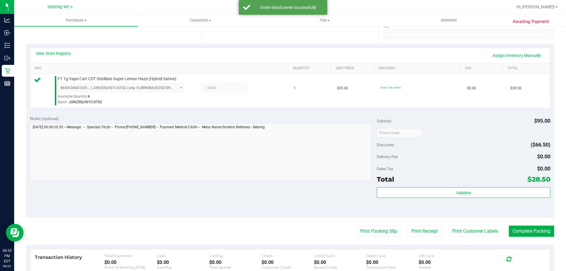
scroll to position [177, 0]
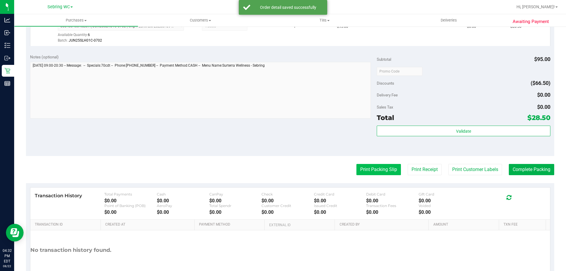
click at [379, 167] on button "Print Packing Slip" at bounding box center [378, 169] width 45 height 11
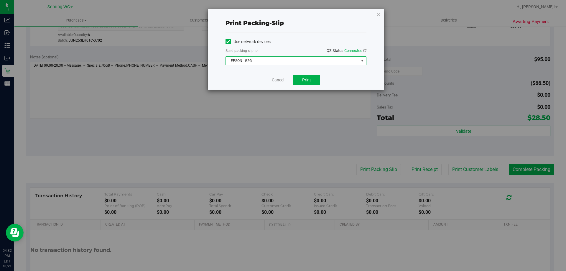
click at [311, 59] on span "EPSON - G2G" at bounding box center [292, 61] width 133 height 8
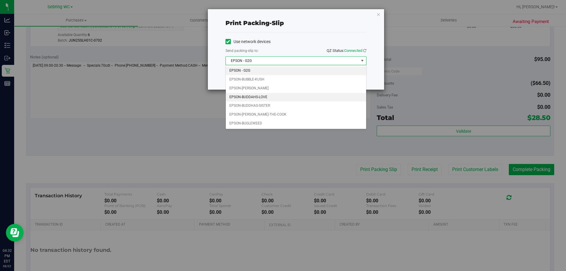
click at [258, 97] on li "EPSON-BUDDAHS-LOVE" at bounding box center [296, 97] width 140 height 9
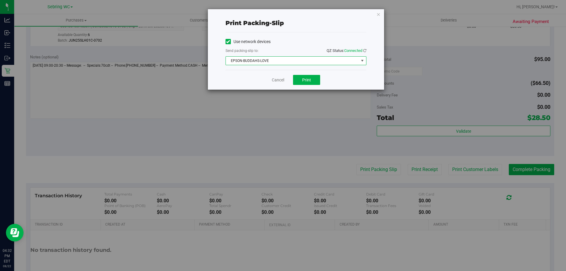
drag, startPoint x: 257, startPoint y: 85, endPoint x: 260, endPoint y: 85, distance: 3.3
click at [257, 85] on div "Cancel Print" at bounding box center [295, 80] width 141 height 20
click at [307, 81] on span "Print" at bounding box center [306, 80] width 9 height 5
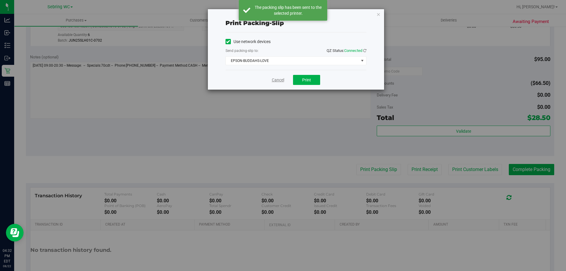
click at [278, 78] on link "Cancel" at bounding box center [278, 80] width 12 height 6
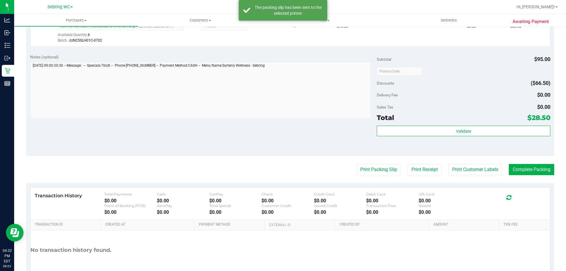
click at [306, 136] on div "Notes (optional) Subtotal $95.00 Discounts ($66.50) Delivery Fee $0.00 Sales Ta…" at bounding box center [290, 103] width 528 height 106
click at [527, 167] on button "Complete Packing" at bounding box center [531, 169] width 45 height 11
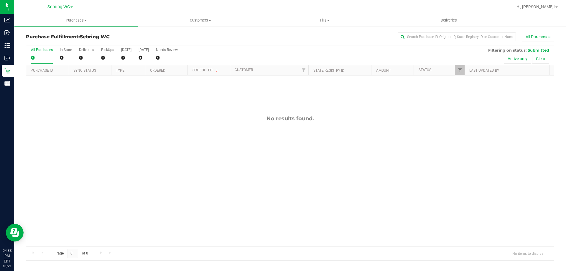
click at [125, 104] on div "No results found." at bounding box center [290, 180] width 528 height 210
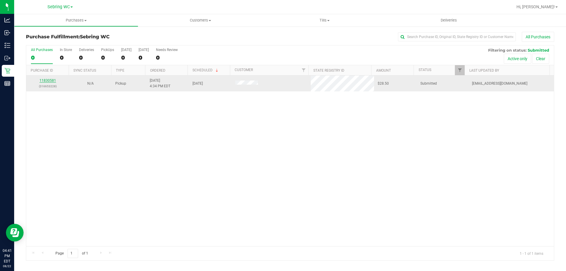
click at [45, 80] on link "11830581" at bounding box center [47, 80] width 17 height 4
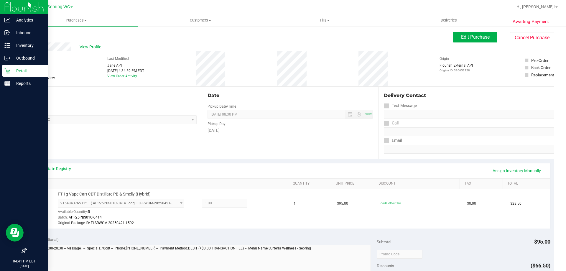
click at [19, 72] on p "Retail" at bounding box center [27, 70] width 35 height 7
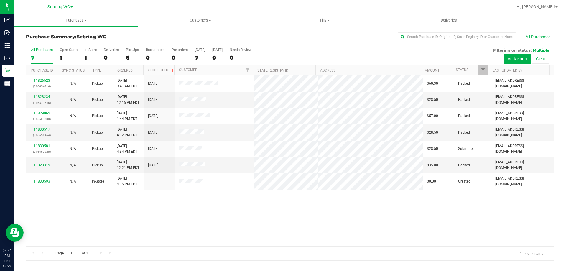
click at [258, 220] on div "11826523 (316454314) N/A Pickup 8/22/2025 9:41 AM EDT 8/22/2025 $60.30 Packed j…" at bounding box center [290, 160] width 528 height 171
click at [188, 209] on div "11826523 (316454314) N/A Pickup 8/22/2025 9:41 AM EDT 8/22/2025 $60.30 Packed j…" at bounding box center [290, 160] width 528 height 171
